Goal: Task Accomplishment & Management: Complete application form

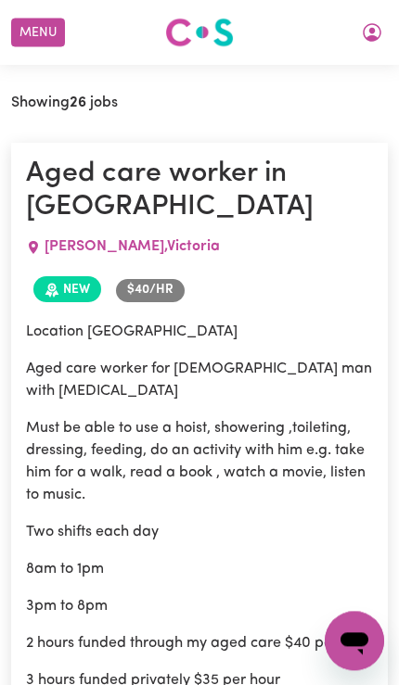
scroll to position [647, 0]
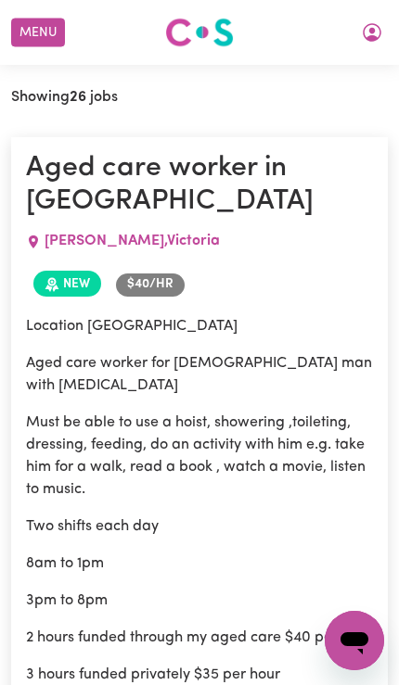
click at [43, 31] on button "Menu" at bounding box center [38, 33] width 54 height 29
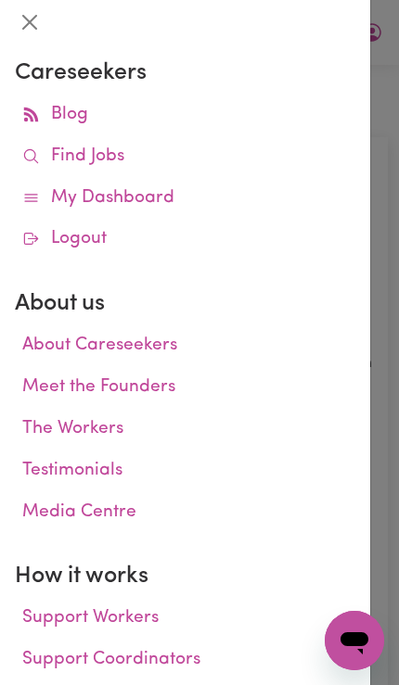
click at [33, 161] on icon at bounding box center [31, 156] width 18 height 18
click at [41, 156] on link "Find Jobs" at bounding box center [185, 157] width 340 height 42
click at [390, 510] on div at bounding box center [199, 342] width 399 height 685
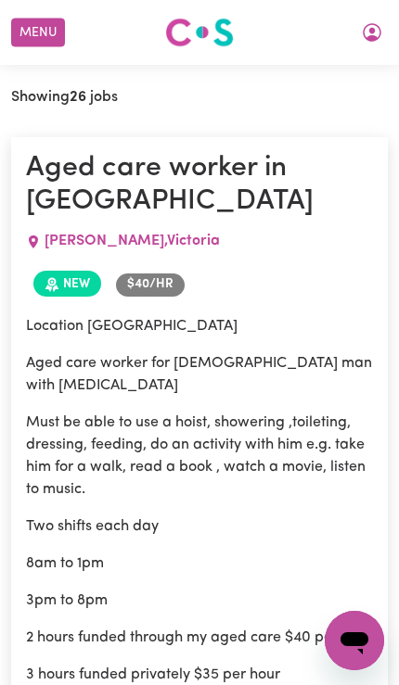
click at [377, 25] on icon "My Account" at bounding box center [372, 32] width 22 height 22
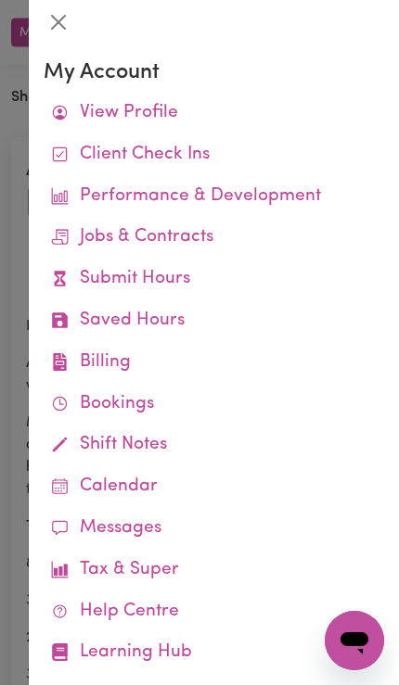
click at [98, 284] on link "Submit Hours" at bounding box center [214, 280] width 340 height 42
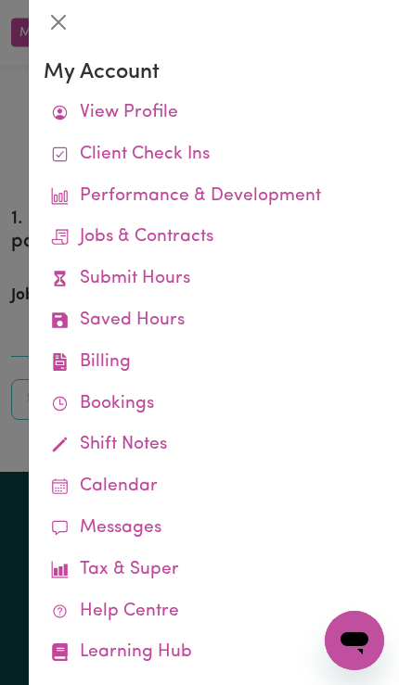
click at [6, 305] on div at bounding box center [199, 342] width 399 height 685
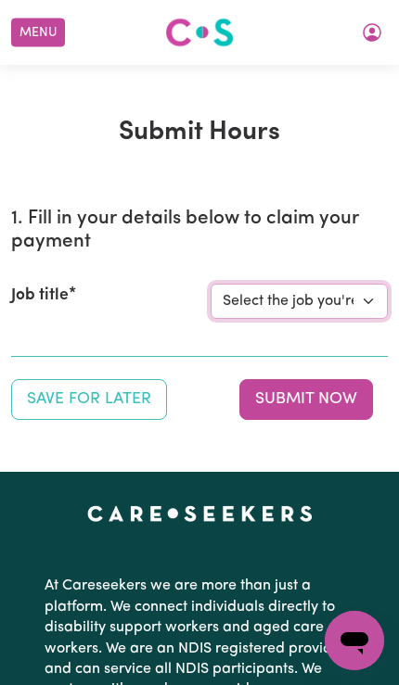
click at [387, 294] on select "Select the job you're submitting hours for... [[PERSON_NAME]] Support Worker Ne…" at bounding box center [298, 301] width 177 height 35
select select "14115"
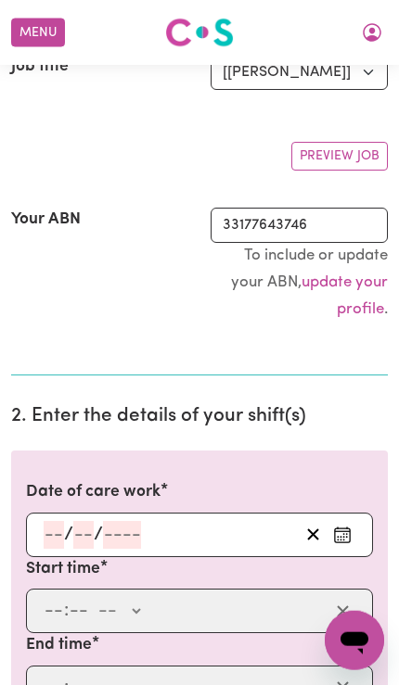
scroll to position [287, 0]
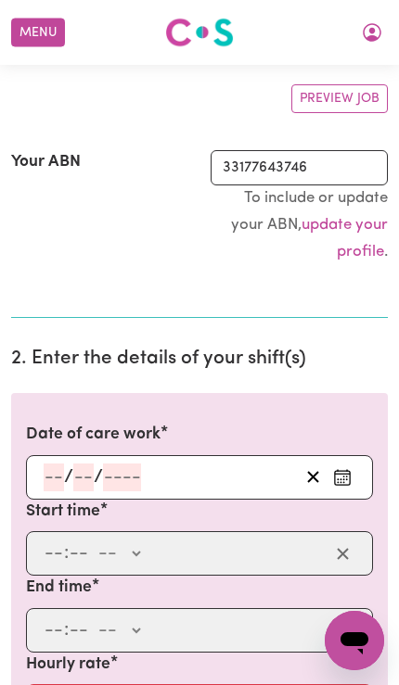
click at [345, 477] on icon "Enter the date of care work" at bounding box center [342, 477] width 19 height 19
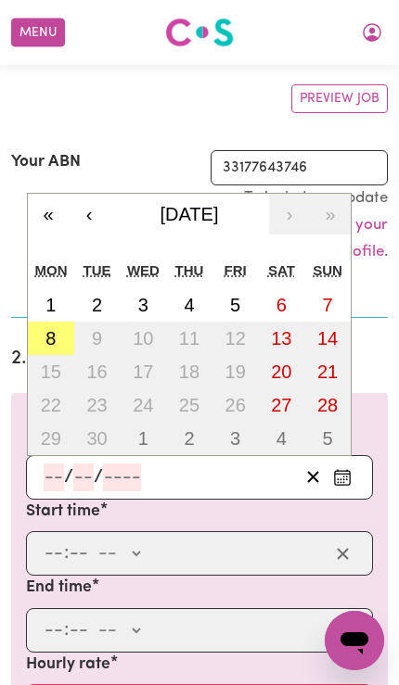
click at [46, 330] on abbr "8" at bounding box center [50, 338] width 10 height 20
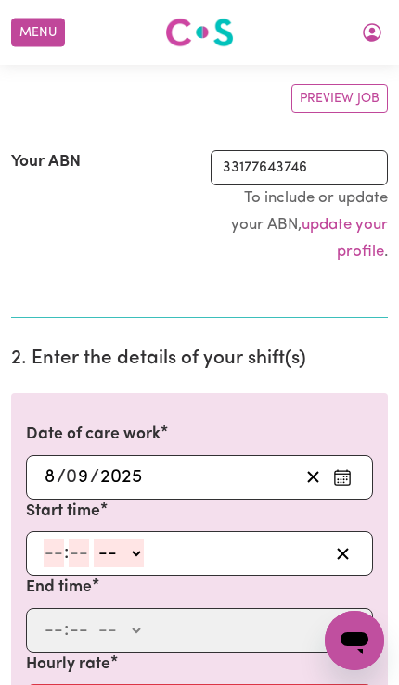
type input "[DATE]"
type input "8"
type input "9"
type input "2025"
click at [53, 549] on input "number" at bounding box center [54, 554] width 20 height 28
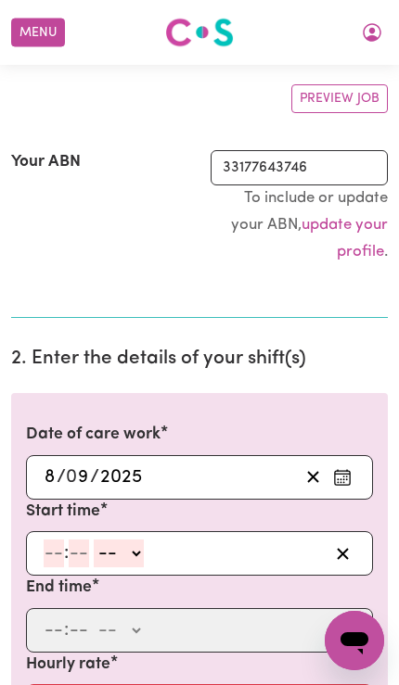
scroll to position [286, 0]
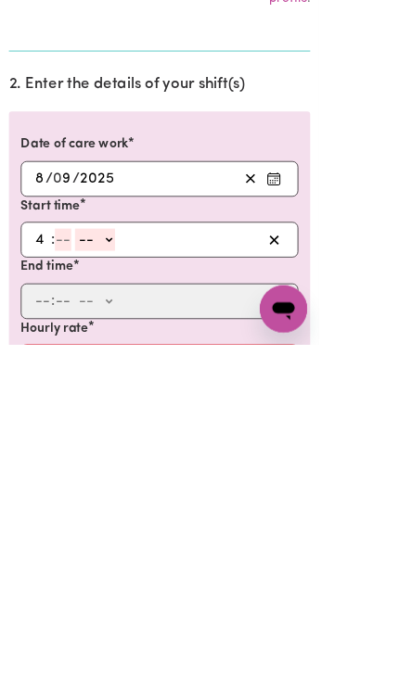
type input "4"
type input "0"
click at [131, 541] on select "-- AM PM" at bounding box center [116, 555] width 50 height 28
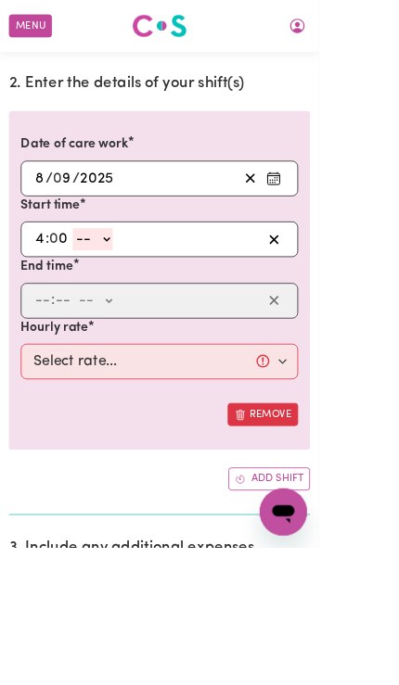
select select "pm"
type input "16:00"
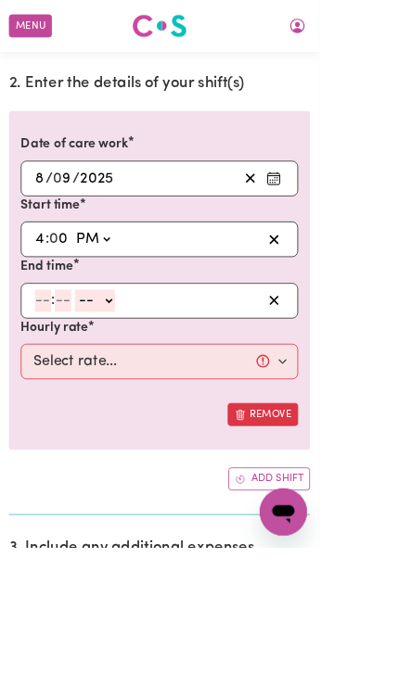
click at [57, 372] on input "number" at bounding box center [54, 377] width 20 height 28
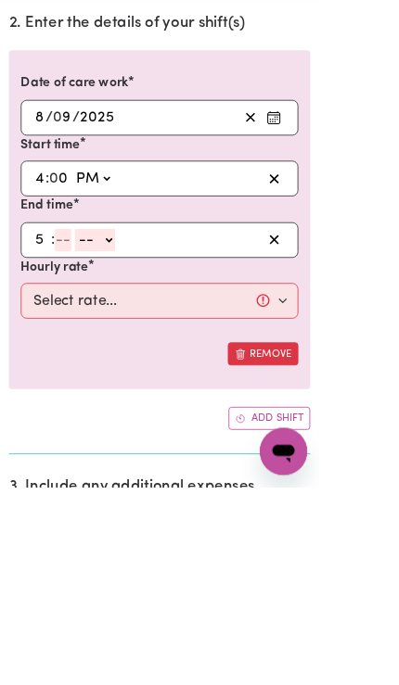
type input "5"
type input "0"
click at [139, 363] on select "-- AM PM" at bounding box center [116, 377] width 50 height 28
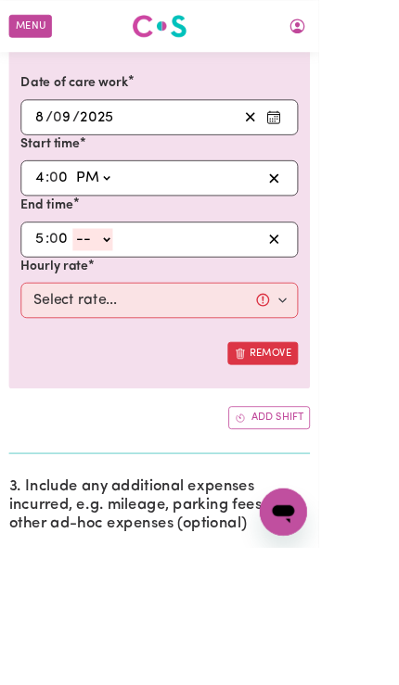
select select "pm"
type input "17:00"
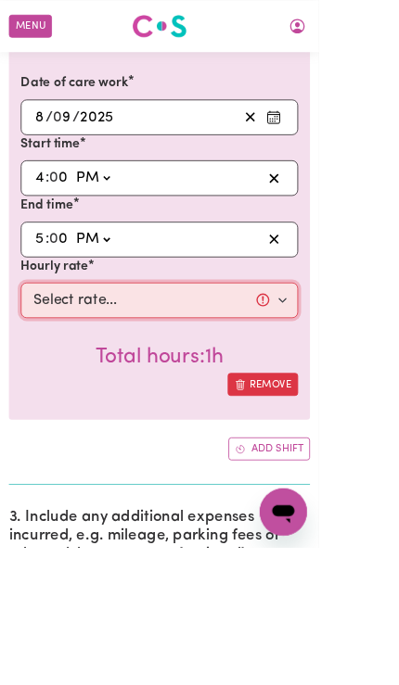
click at [76, 366] on select "Select rate... $57.17 (Weekday) $77.96 ([DATE]) $103.95 ([DATE]) $129.94 (Publi…" at bounding box center [199, 376] width 347 height 45
select select "57.17-Weekday"
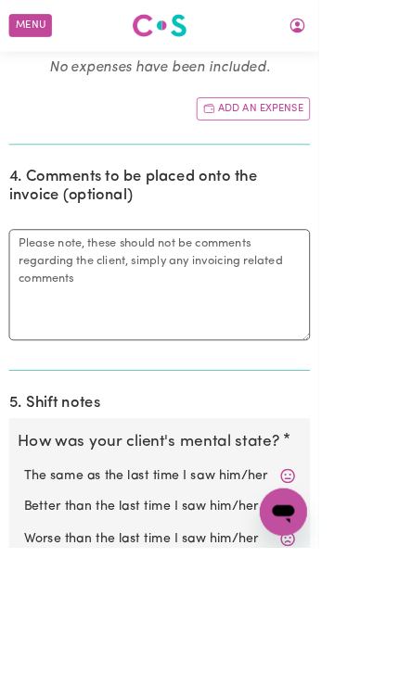
scroll to position [1273, 0]
radio input "true"
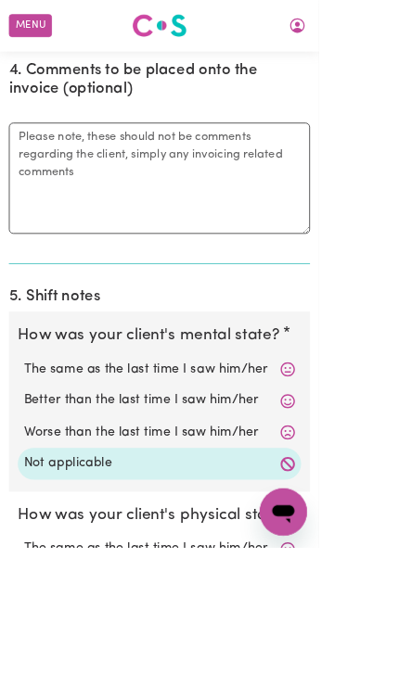
radio input "true"
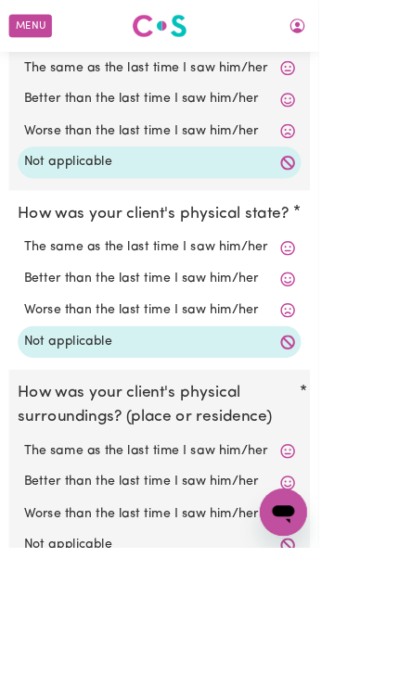
scroll to position [1835, 0]
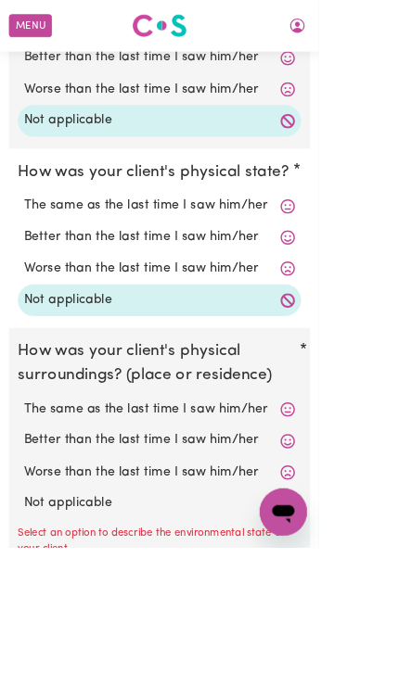
click at [61, 583] on label "Worse than the last time I saw him/her" at bounding box center [199, 592] width 339 height 24
click at [30, 580] on input "Worse than the last time I saw him/her" at bounding box center [29, 579] width 1 height 1
radio input "true"
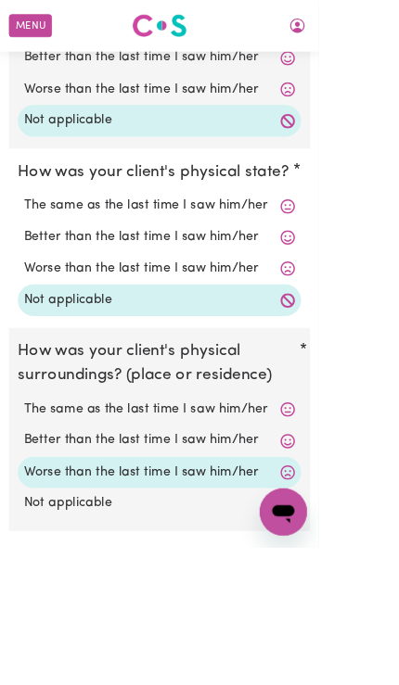
click at [73, 618] on label "Not applicable" at bounding box center [199, 630] width 339 height 24
click at [30, 618] on input "Not applicable" at bounding box center [29, 618] width 1 height 1
radio input "true"
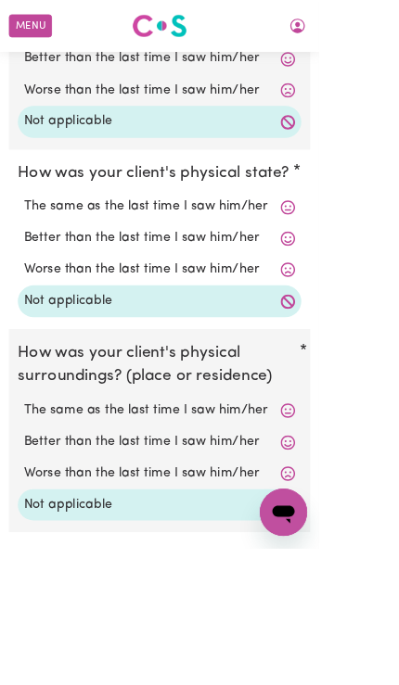
scroll to position [2057, 0]
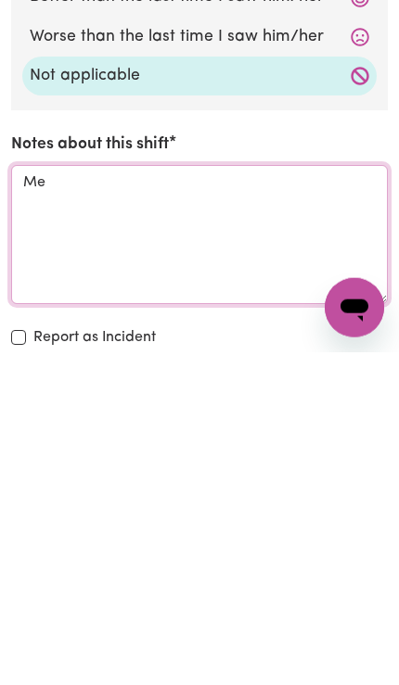
type textarea "M"
type textarea "Team Meeting"
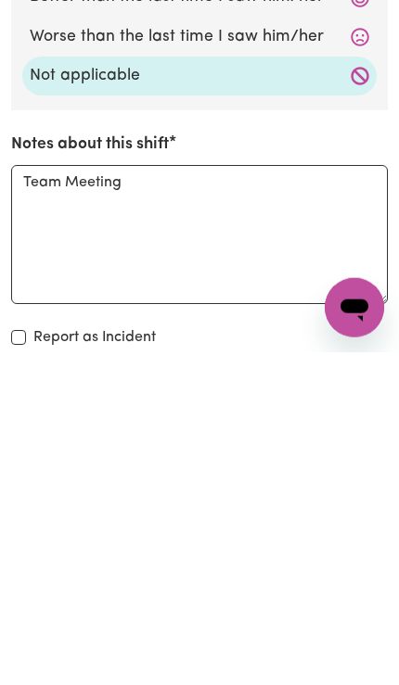
scroll to position [2390, 0]
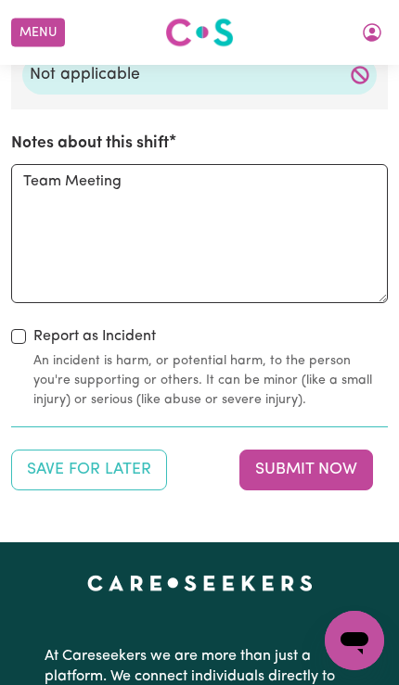
click at [331, 452] on button "Submit Now" at bounding box center [306, 470] width 134 height 41
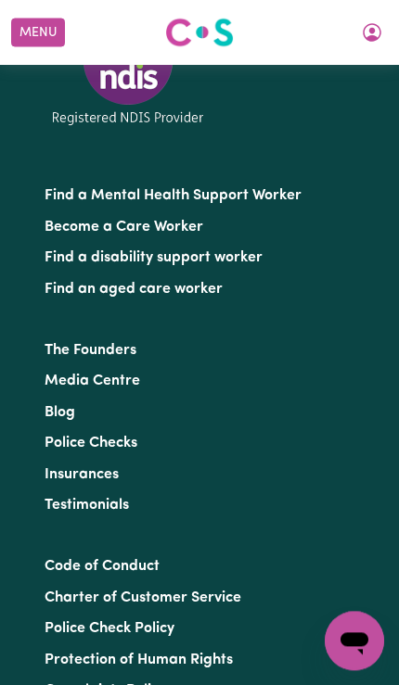
scroll to position [0, 0]
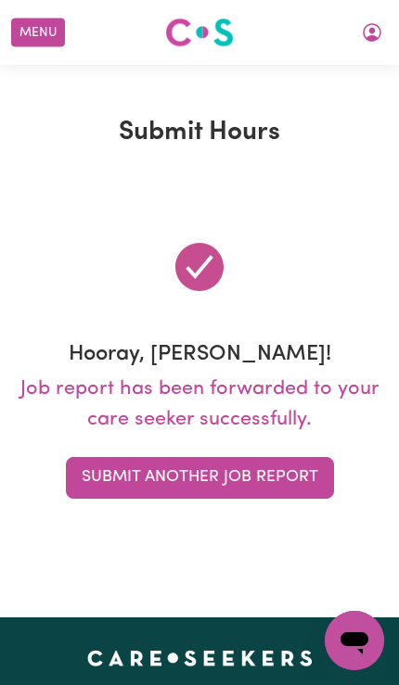
click at [307, 480] on button "Submit Another Job Report" at bounding box center [200, 477] width 268 height 41
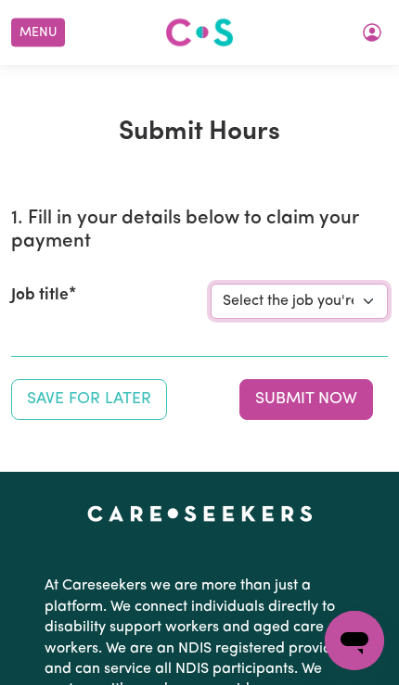
click at [237, 290] on select "Select the job you're submitting hours for... [[PERSON_NAME]] Support Worker Ne…" at bounding box center [298, 301] width 177 height 35
select select "14115"
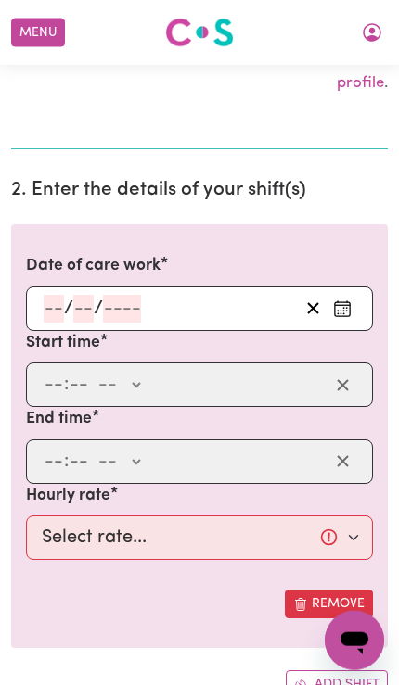
scroll to position [456, 0]
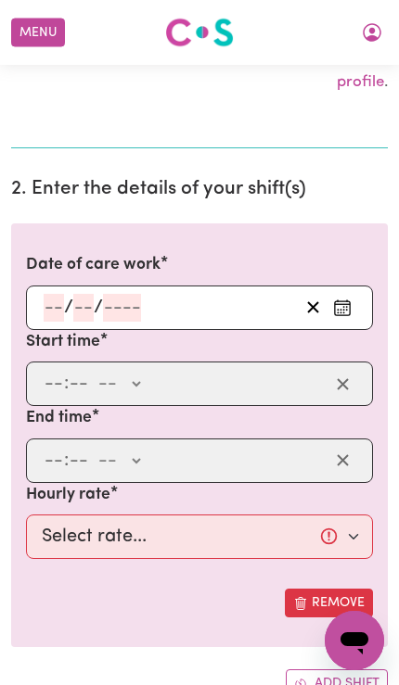
click at [341, 306] on icon "Enter the date of care work" at bounding box center [342, 308] width 19 height 19
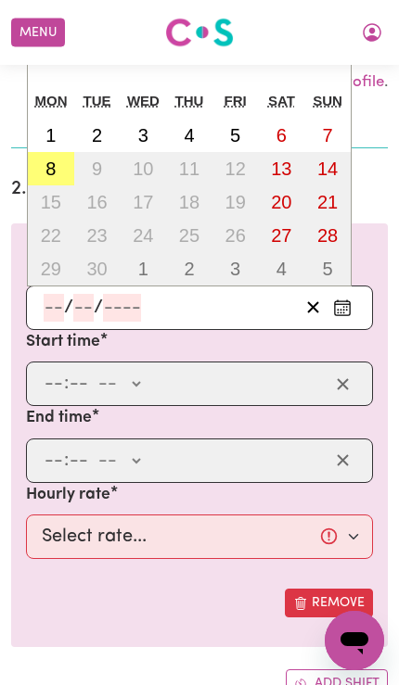
click at [55, 161] on abbr "8" at bounding box center [50, 169] width 10 height 20
type input "[DATE]"
type input "8"
type input "9"
type input "2025"
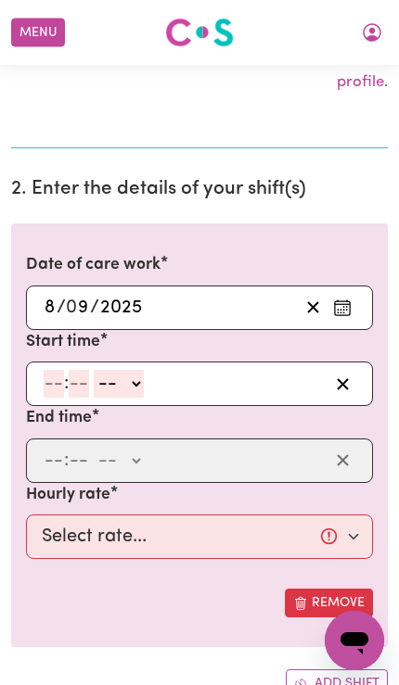
click at [45, 376] on input "number" at bounding box center [54, 384] width 20 height 28
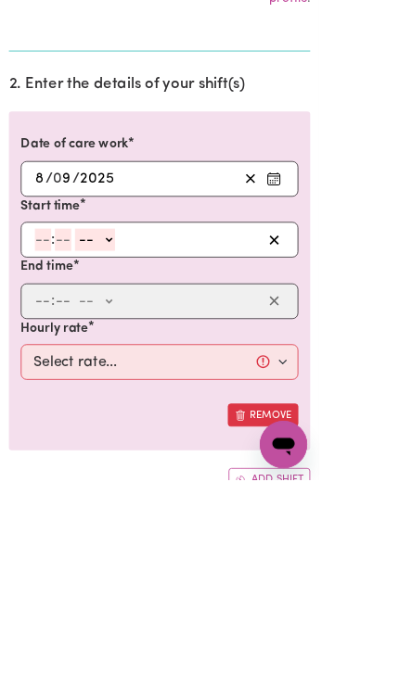
type input "3"
type input "0"
click at [140, 371] on select "-- AM PM" at bounding box center [115, 385] width 50 height 28
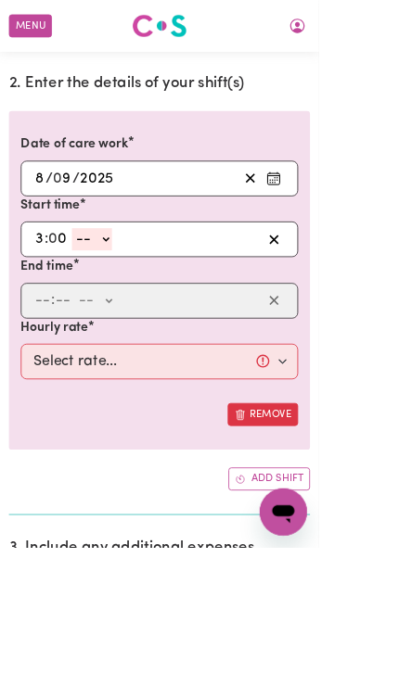
select select "pm"
type input "15:00"
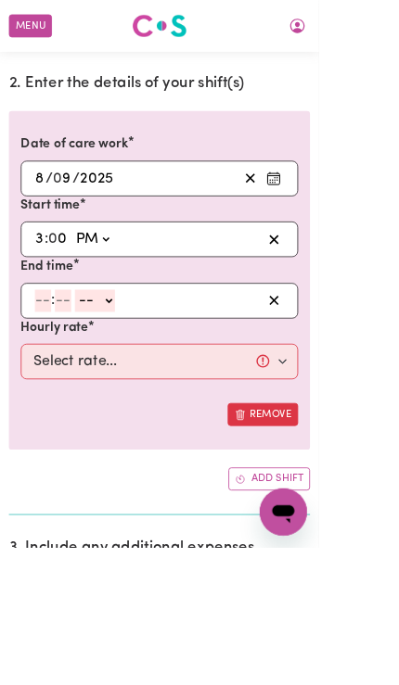
click at [47, 365] on input "number" at bounding box center [54, 377] width 20 height 28
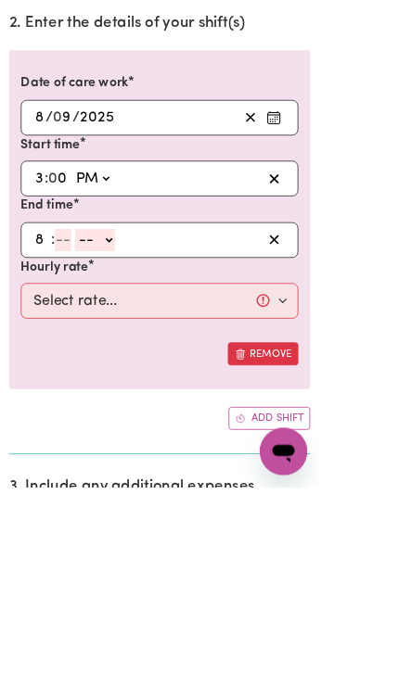
type input "8"
type input "0"
click at [140, 363] on select "-- AM PM" at bounding box center [116, 377] width 50 height 28
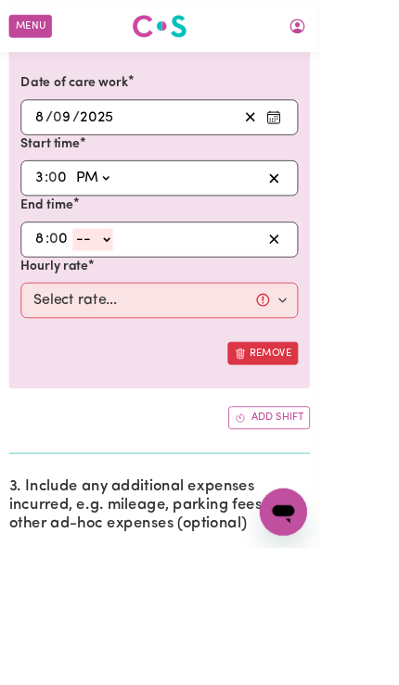
select select "pm"
type input "20:00"
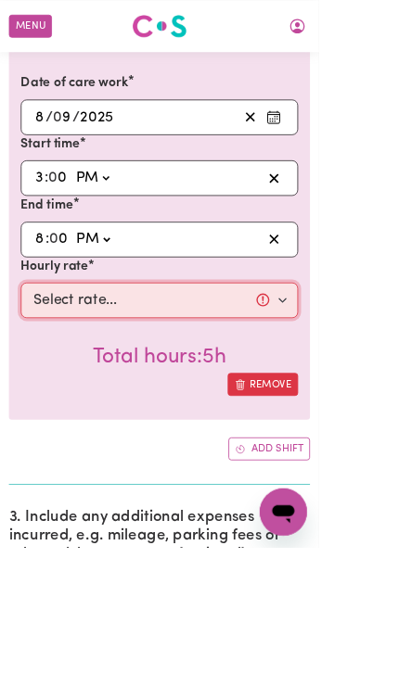
click at [71, 372] on select "Select rate... $57.17 (Weekday) $77.96 ([DATE]) $103.95 ([DATE]) $129.94 (Publi…" at bounding box center [199, 376] width 347 height 45
select select "57.17-Weekday"
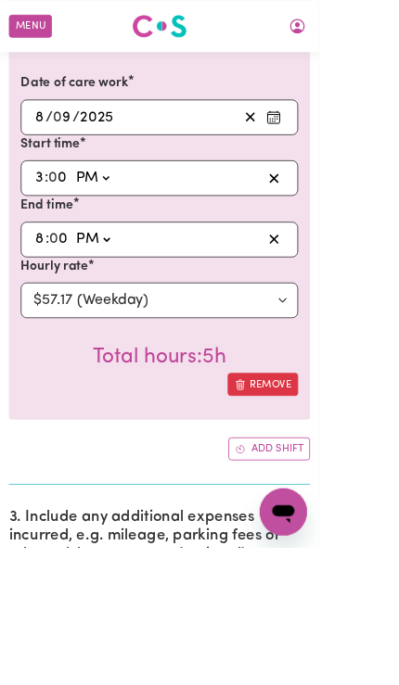
click at [357, 567] on button "Add shift" at bounding box center [337, 562] width 102 height 29
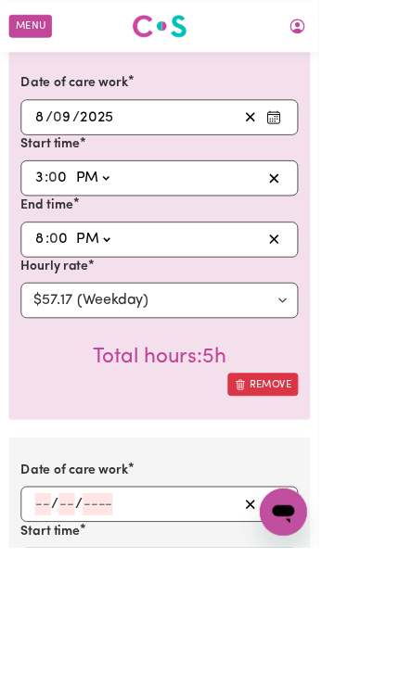
click at [352, 631] on button "Enter the date of care work" at bounding box center [342, 632] width 30 height 28
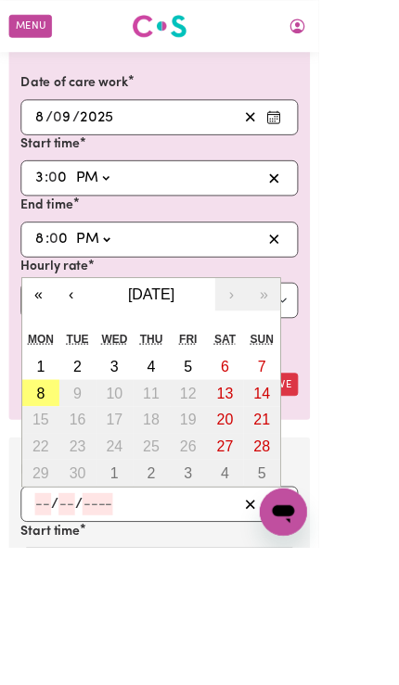
click at [48, 482] on abbr "8" at bounding box center [50, 492] width 10 height 20
type input "[DATE]"
type input "8"
type input "9"
type input "2025"
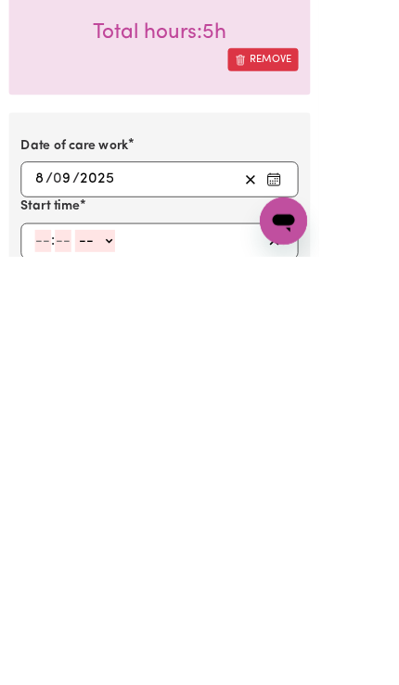
type input "8"
type input "0"
click at [131, 652] on select "-- AM PM" at bounding box center [116, 666] width 50 height 28
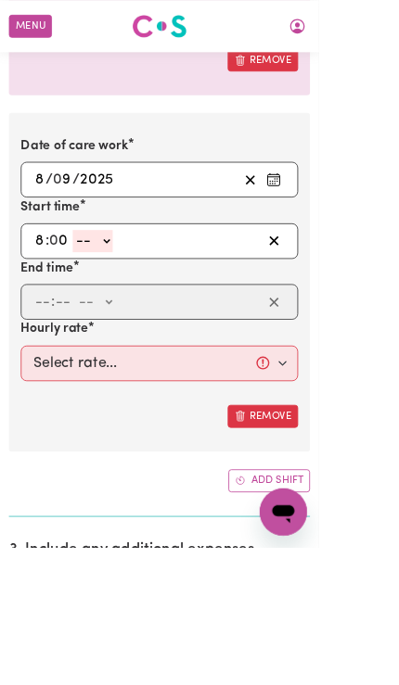
select select "pm"
type input "20:00"
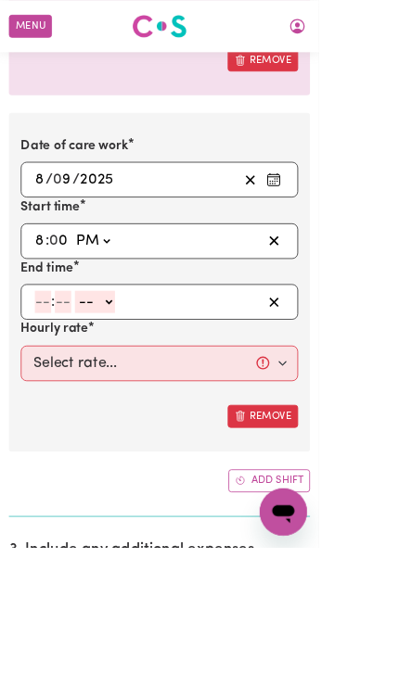
click at [51, 372] on input "number" at bounding box center [54, 377] width 20 height 28
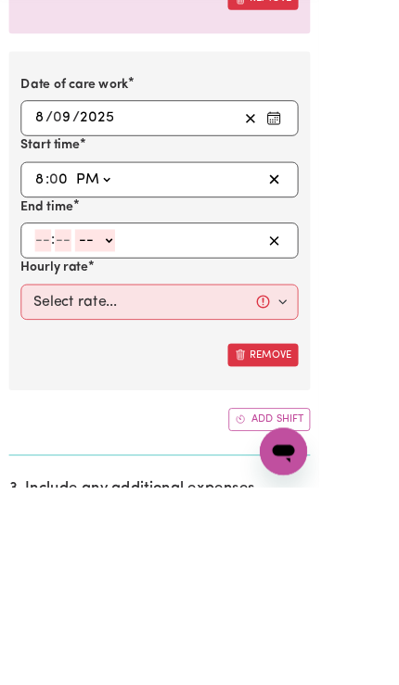
type input "9"
type input "30"
click at [128, 363] on select "-- AM PM" at bounding box center [114, 377] width 50 height 28
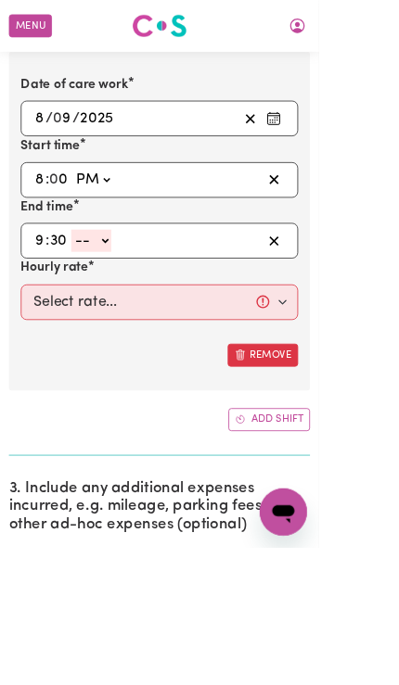
select select "pm"
type input "21:30"
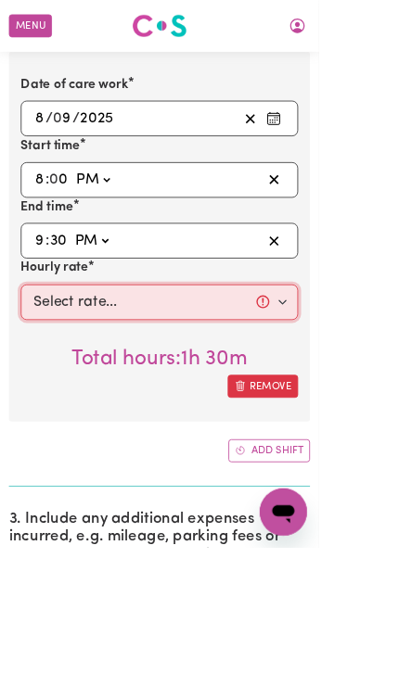
click at [56, 370] on select "Select rate... $57.17 (Weekday) $77.96 ([DATE]) $103.95 ([DATE]) $129.94 (Publi…" at bounding box center [199, 378] width 347 height 45
select select "62.37-EveningCare"
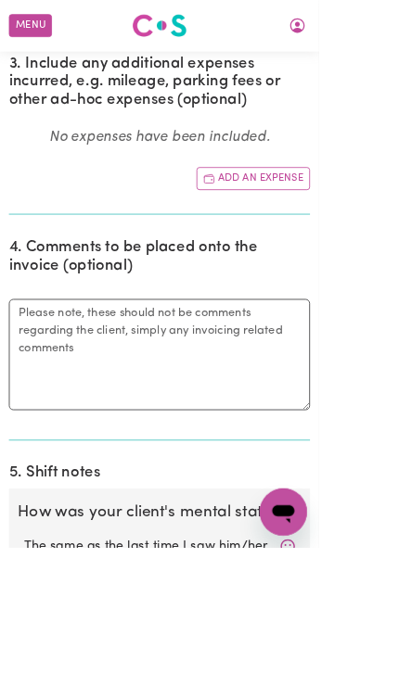
radio input "true"
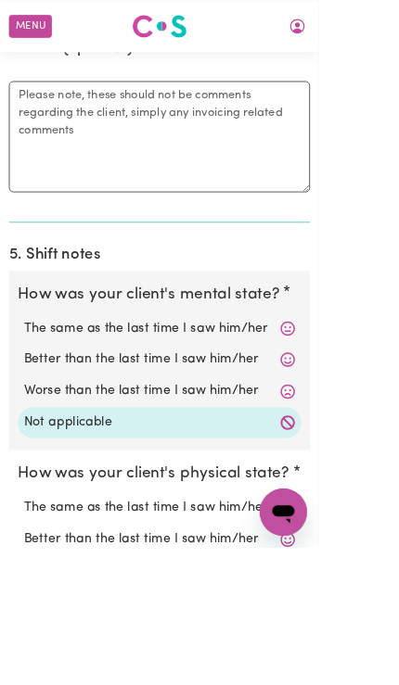
scroll to position [2043, 0]
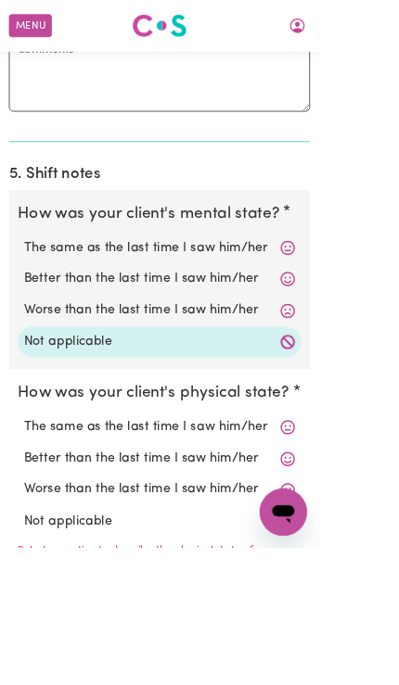
click at [350, 641] on label "Not applicable" at bounding box center [199, 653] width 339 height 24
click at [30, 640] on input "Not applicable" at bounding box center [29, 640] width 1 height 1
radio input "true"
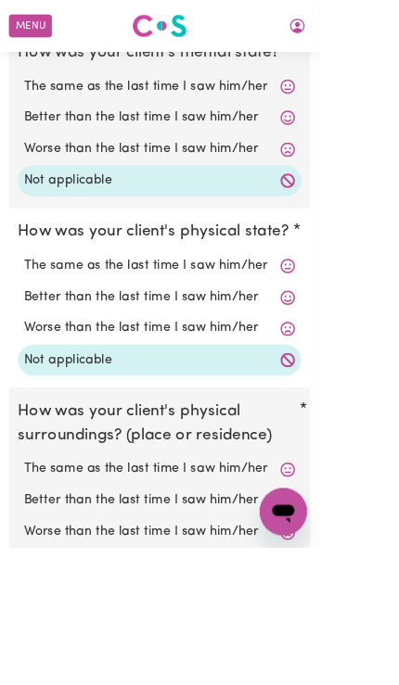
scroll to position [2440, 0]
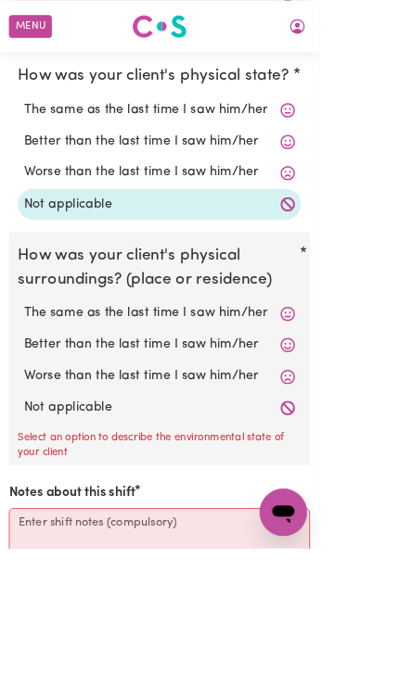
click at [366, 501] on icon at bounding box center [359, 510] width 18 height 18
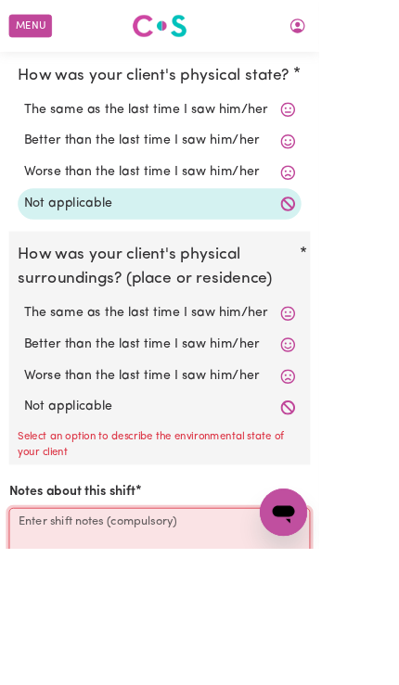
scroll to position [2577, 0]
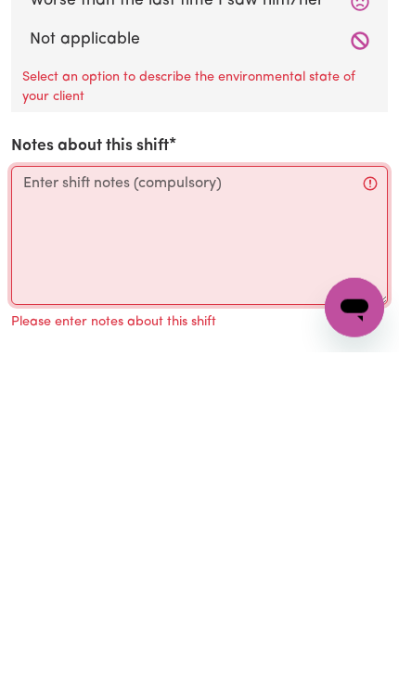
type textarea "p"
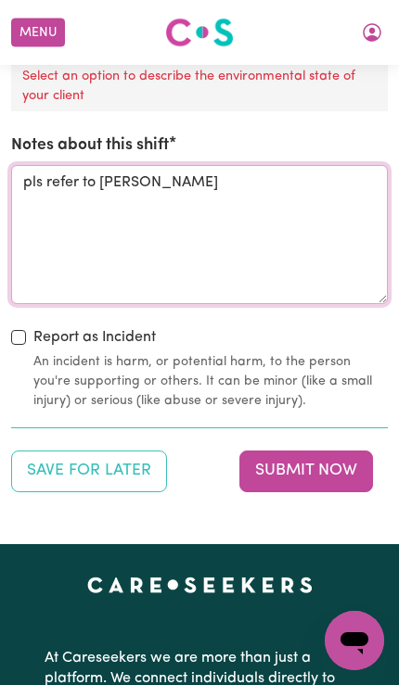
type textarea "pls refer to [PERSON_NAME]"
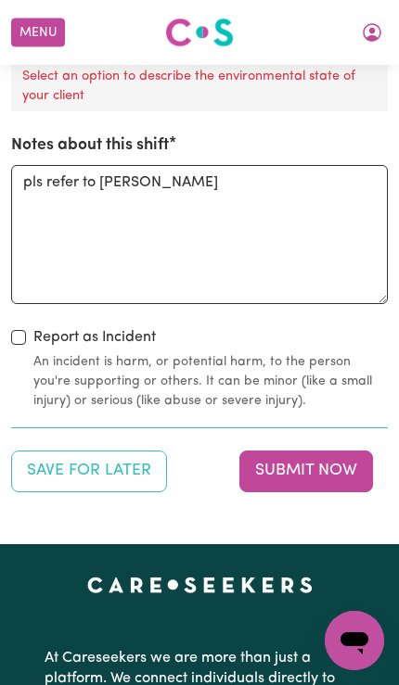
scroll to position [2911, 0]
click at [338, 451] on button "Submit Now" at bounding box center [306, 471] width 134 height 41
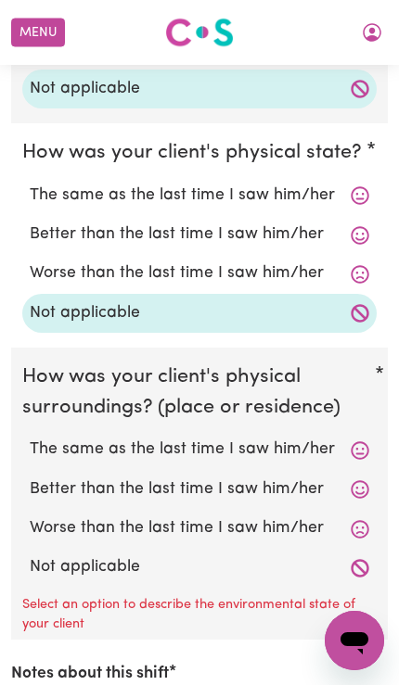
click at [51, 555] on label "Not applicable" at bounding box center [199, 567] width 339 height 24
click at [30, 554] on input "Not applicable" at bounding box center [29, 554] width 1 height 1
radio input "true"
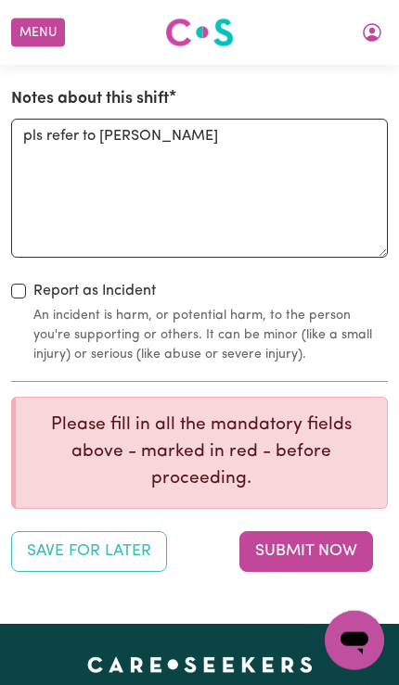
scroll to position [2921, 0]
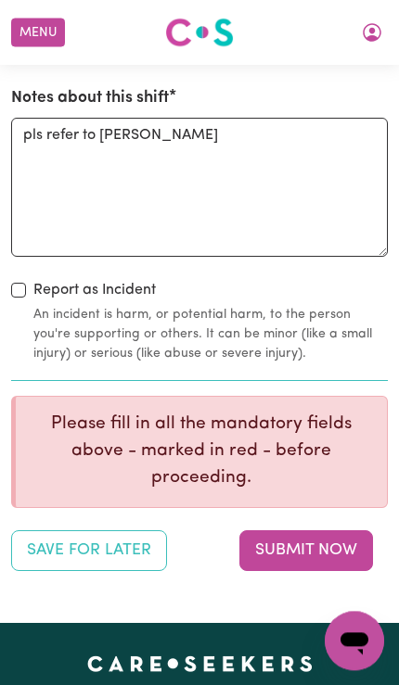
click at [331, 535] on button "Submit Now" at bounding box center [306, 550] width 134 height 41
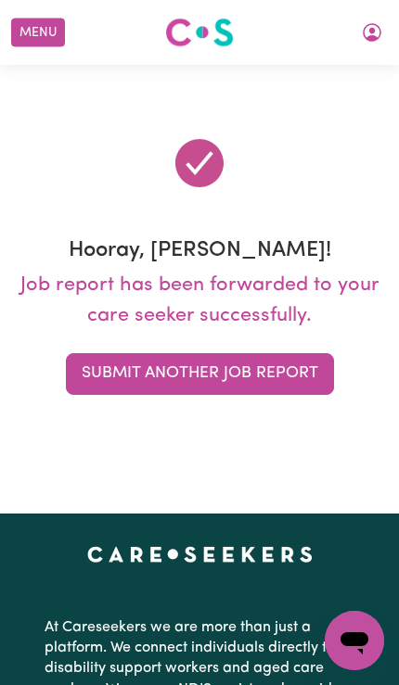
scroll to position [0, 0]
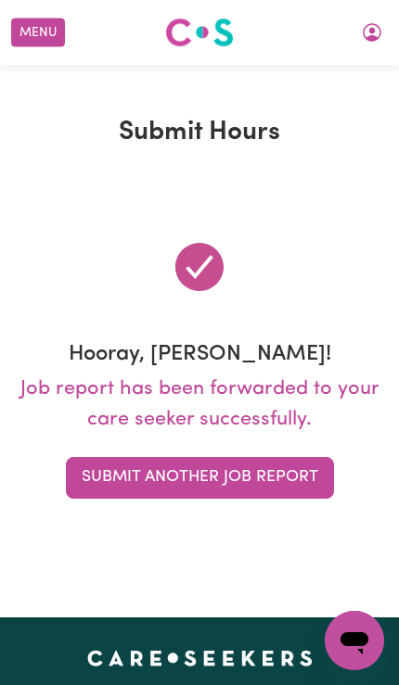
click at [369, 34] on icon "My Account" at bounding box center [372, 32] width 22 height 22
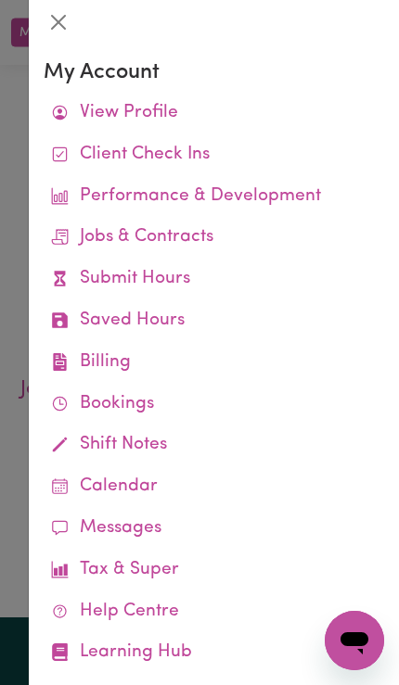
click at [0, 0] on link "Job Reports" at bounding box center [0, 0] width 0 height 0
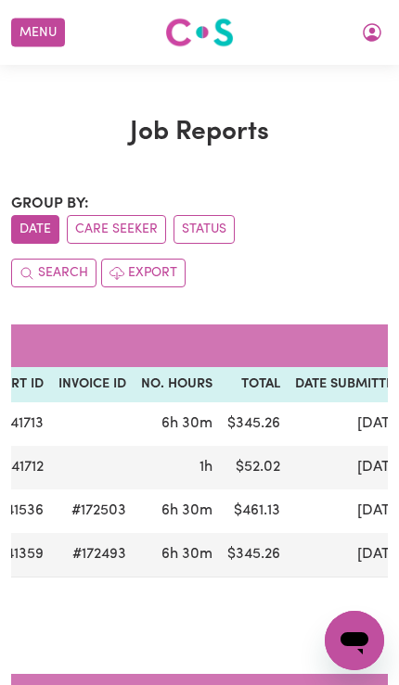
scroll to position [0, 296]
